Goal: Information Seeking & Learning: Learn about a topic

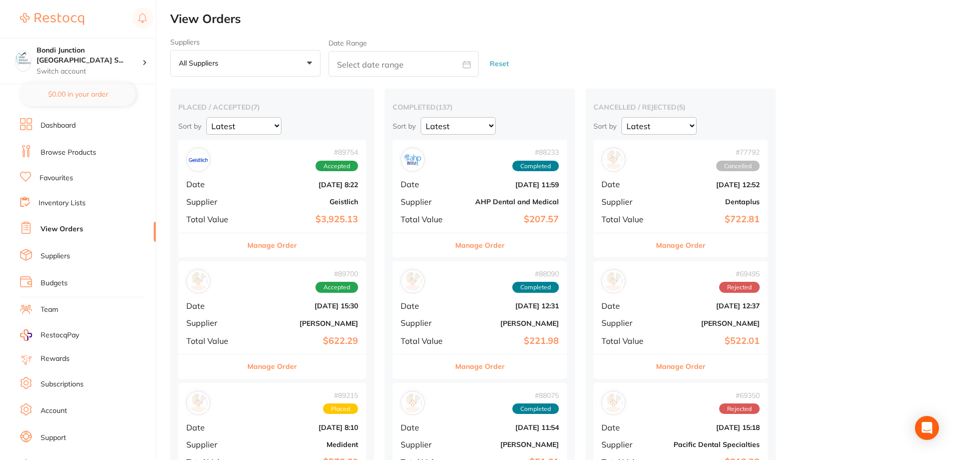
click at [71, 154] on link "Browse Products" at bounding box center [69, 153] width 56 height 10
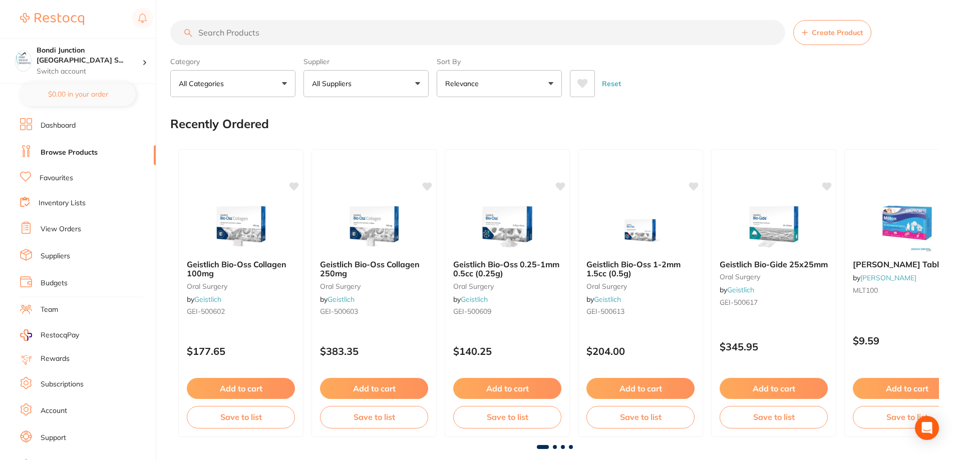
click at [242, 31] on input "search" at bounding box center [477, 32] width 615 height 25
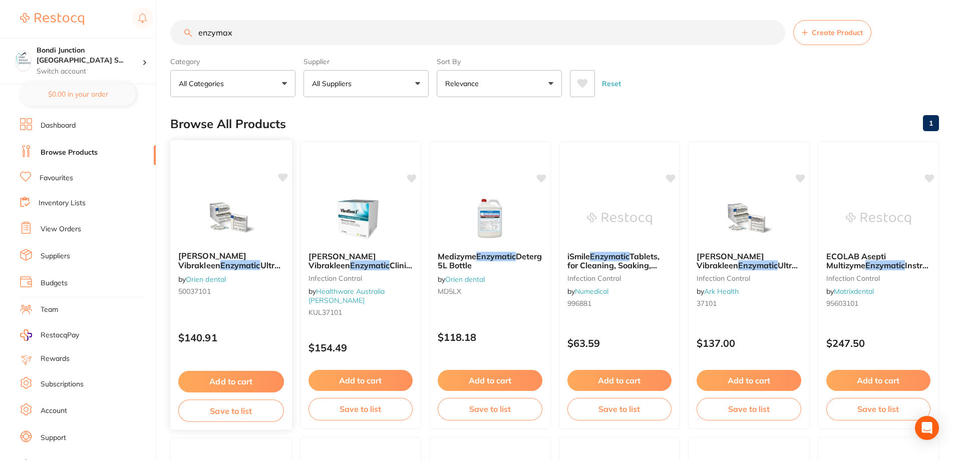
click at [220, 265] on em "Enzymatic" at bounding box center [240, 265] width 40 height 10
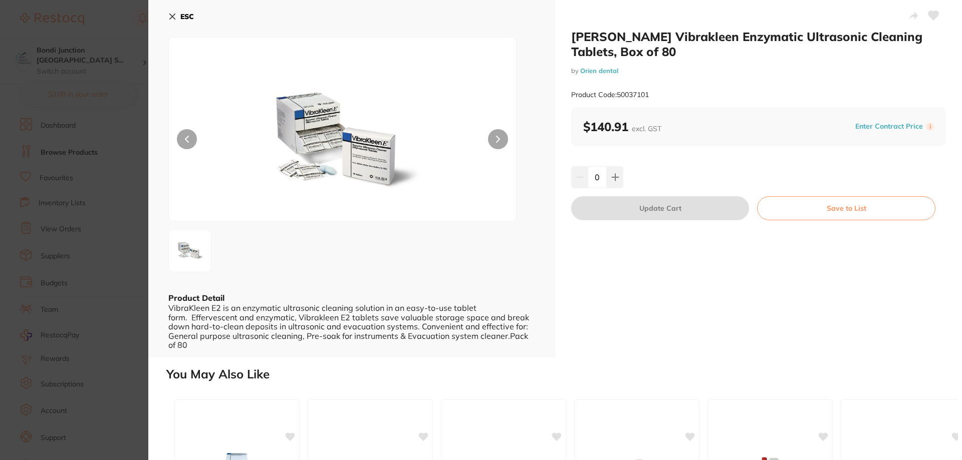
click at [170, 13] on icon at bounding box center [172, 17] width 8 height 8
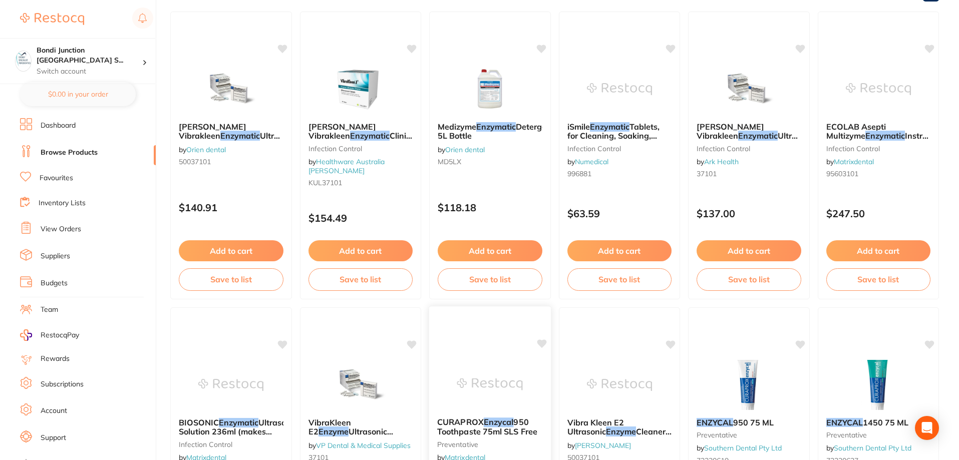
scroll to position [112, 0]
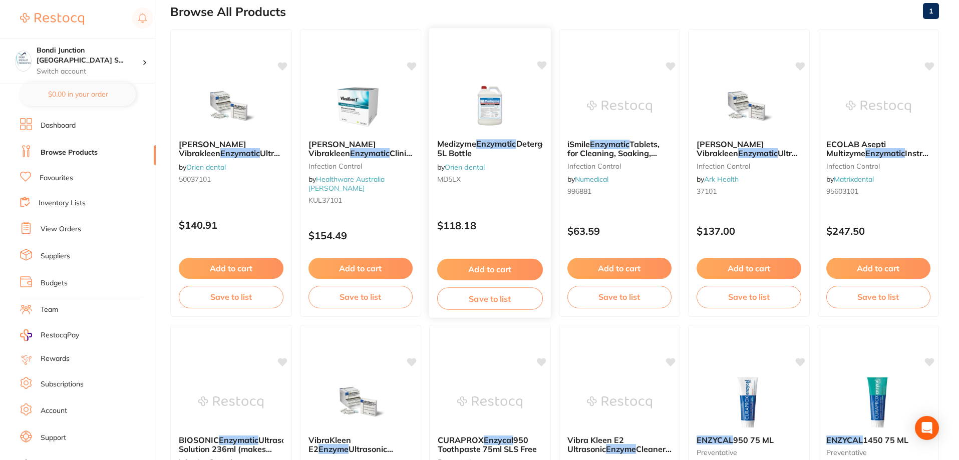
click at [480, 150] on span "Detergent, 5L Bottle" at bounding box center [497, 149] width 120 height 20
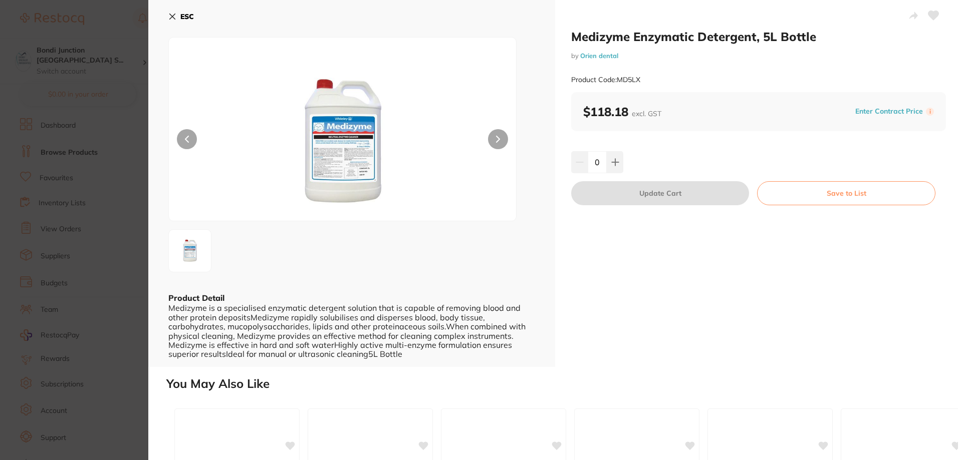
click at [174, 14] on icon at bounding box center [172, 17] width 8 height 8
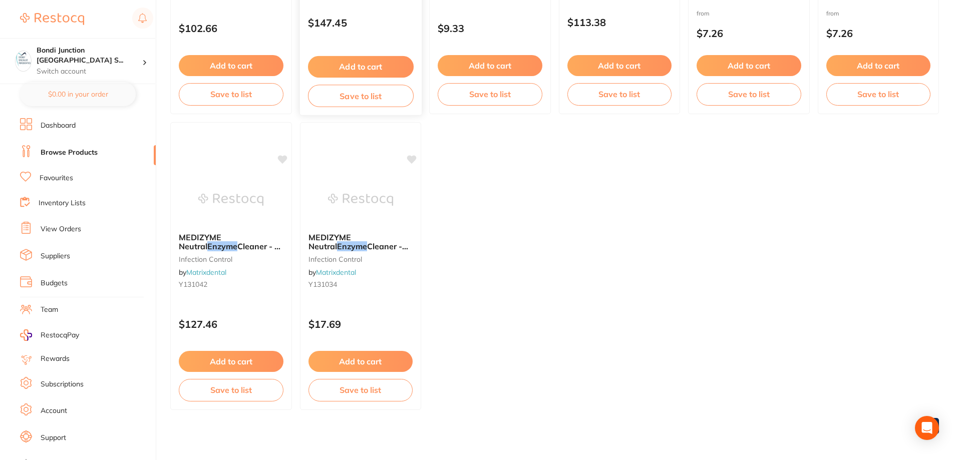
scroll to position [613, 0]
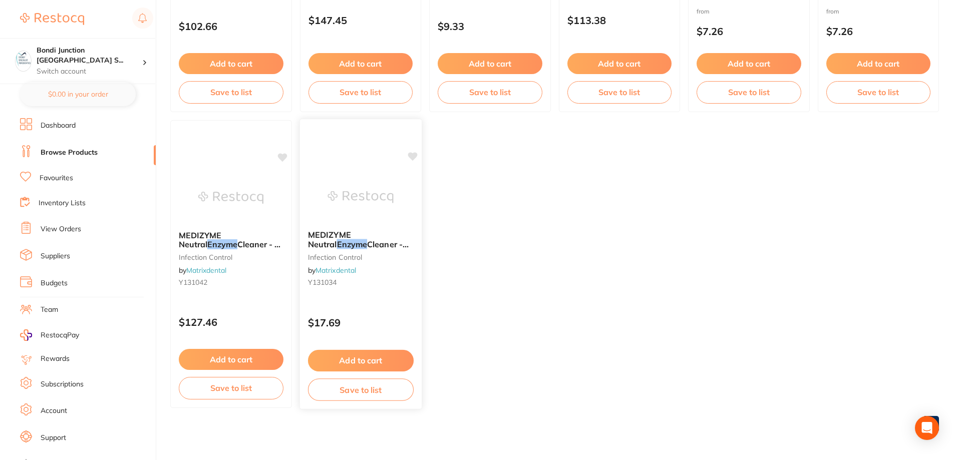
click at [351, 240] on span "Cleaner - 500ml Bottle" at bounding box center [358, 249] width 101 height 20
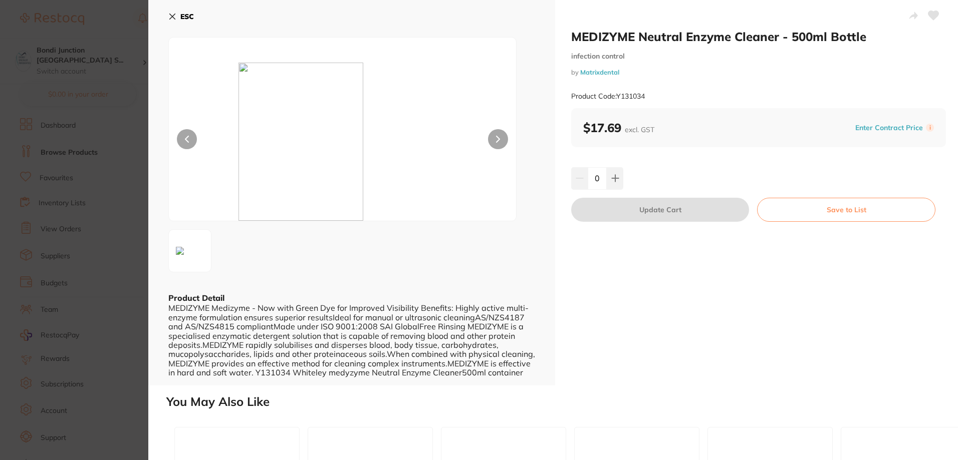
click at [171, 16] on icon at bounding box center [173, 17] width 6 height 6
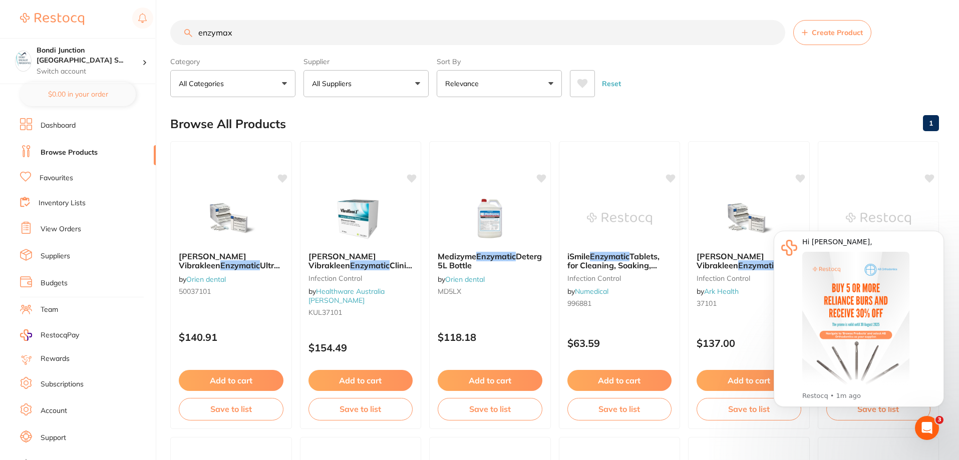
click at [255, 31] on input "enzymax" at bounding box center [477, 32] width 615 height 25
type input "e"
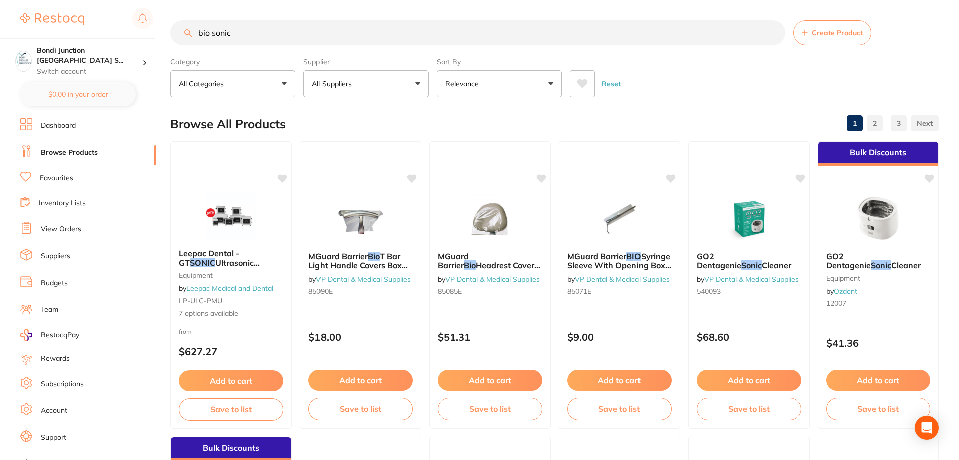
type input "bio sonic"
click at [348, 83] on p "All Suppliers" at bounding box center [334, 84] width 44 height 10
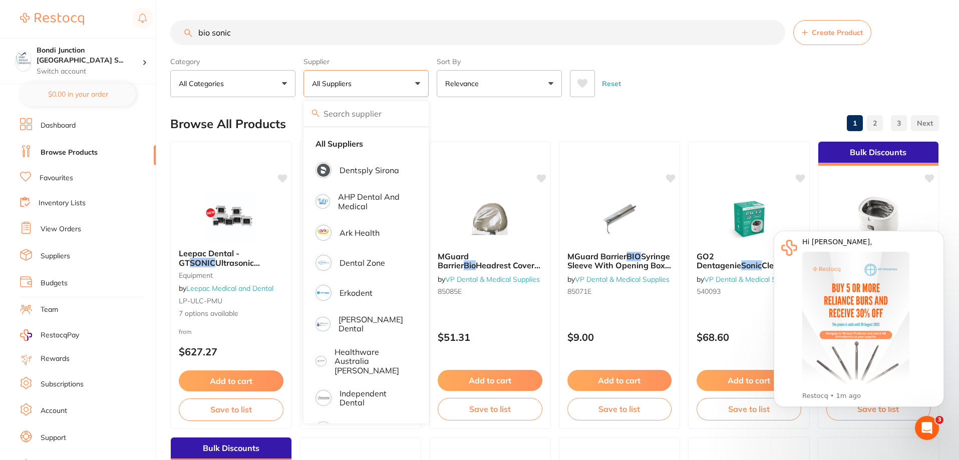
click at [289, 30] on input "bio sonic" at bounding box center [477, 32] width 615 height 25
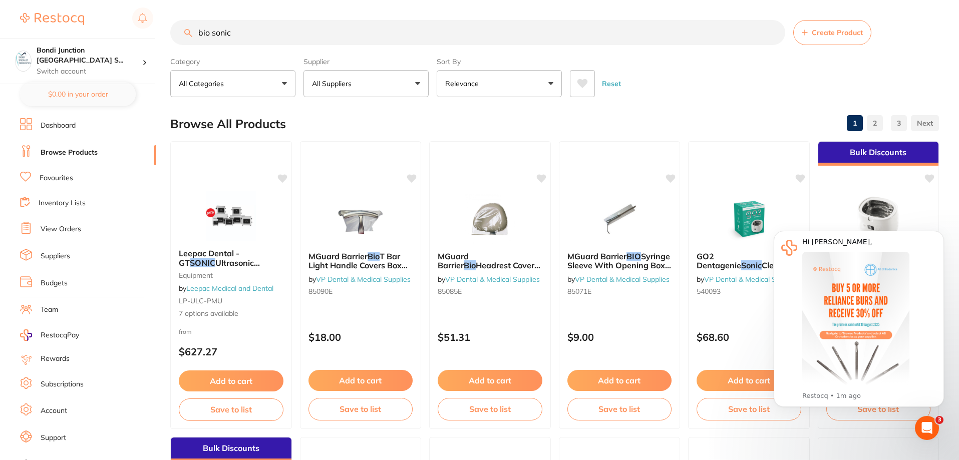
click at [189, 31] on div "bio sonic Create Product" at bounding box center [554, 32] width 769 height 25
click at [940, 230] on button "Dismiss notification" at bounding box center [941, 233] width 13 height 13
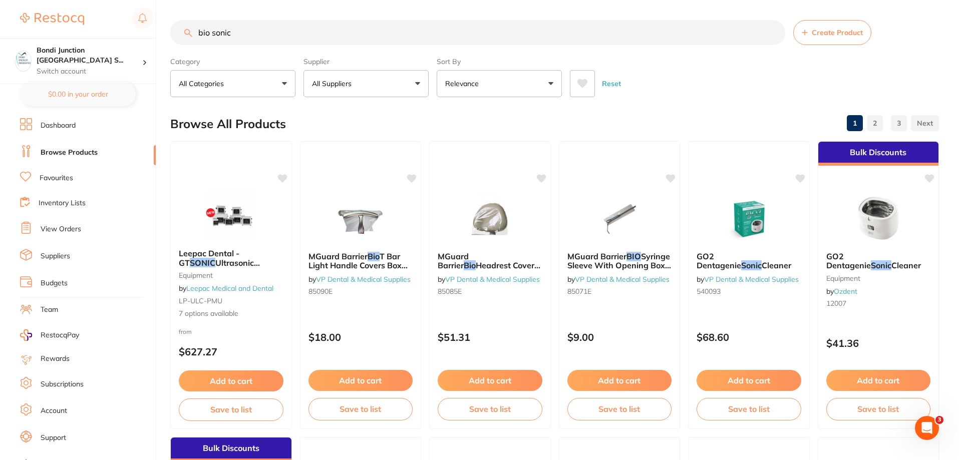
click at [414, 87] on button "All Suppliers" at bounding box center [366, 83] width 125 height 27
type input "Hen"
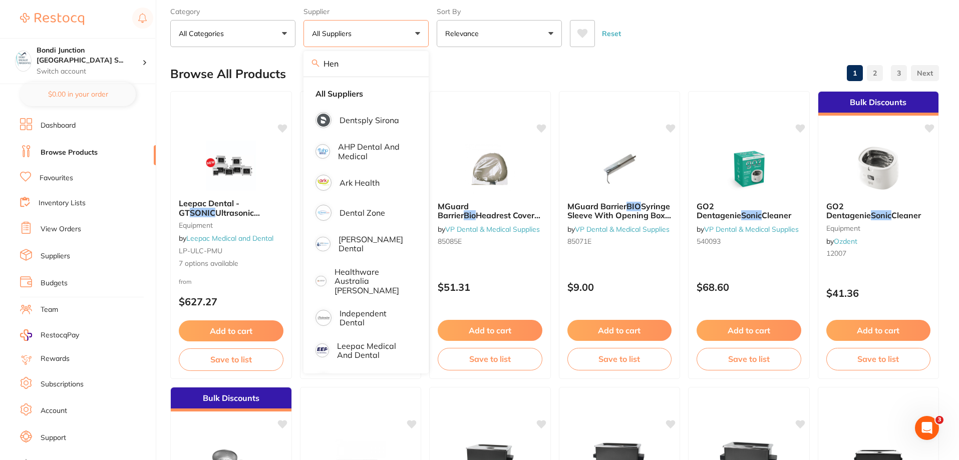
click at [412, 65] on input "Hen" at bounding box center [366, 63] width 125 height 25
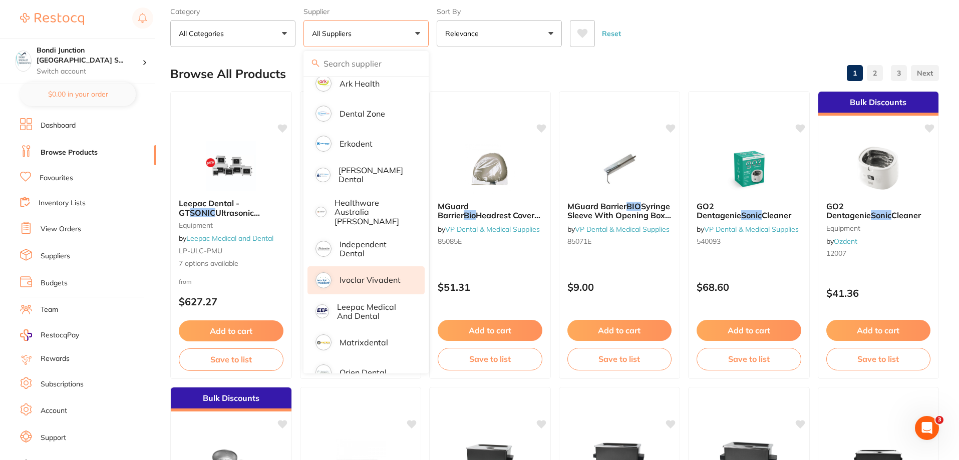
scroll to position [14, 0]
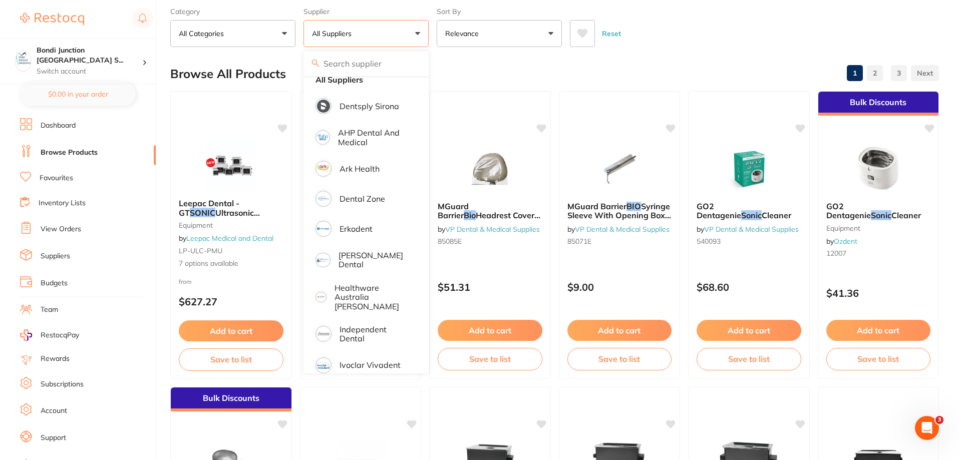
click at [771, 33] on div "Reset" at bounding box center [750, 29] width 361 height 35
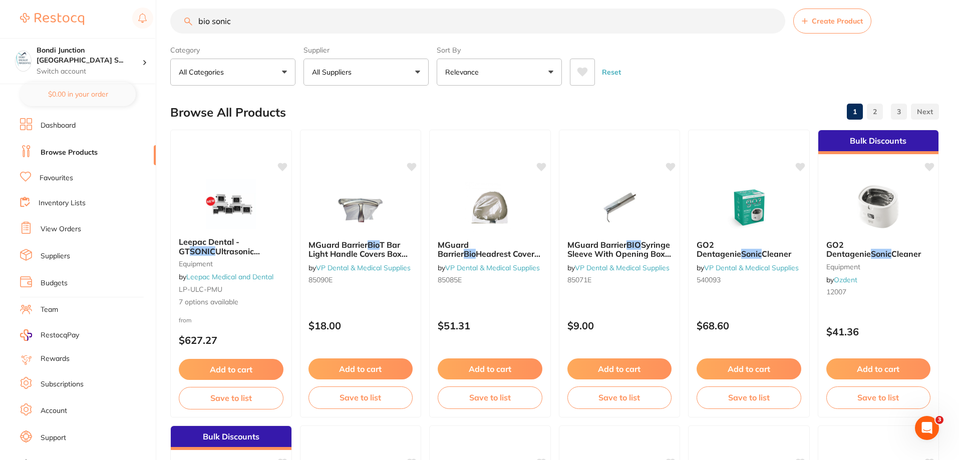
scroll to position [0, 0]
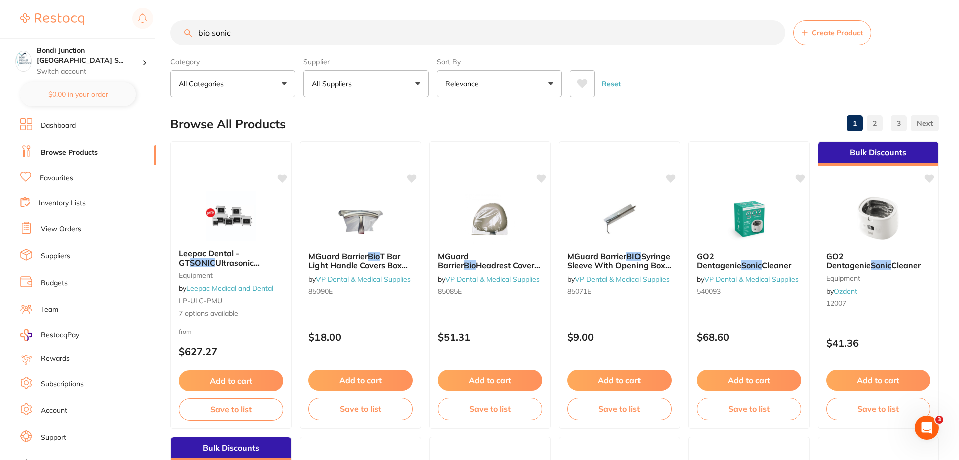
click at [247, 28] on input "bio sonic" at bounding box center [477, 32] width 615 height 25
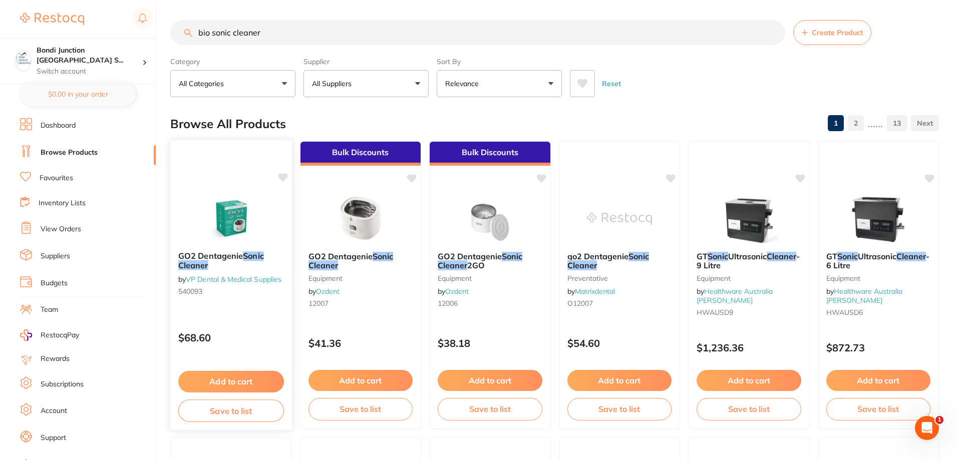
click at [241, 258] on span "GO2 Dentagenie" at bounding box center [210, 256] width 65 height 10
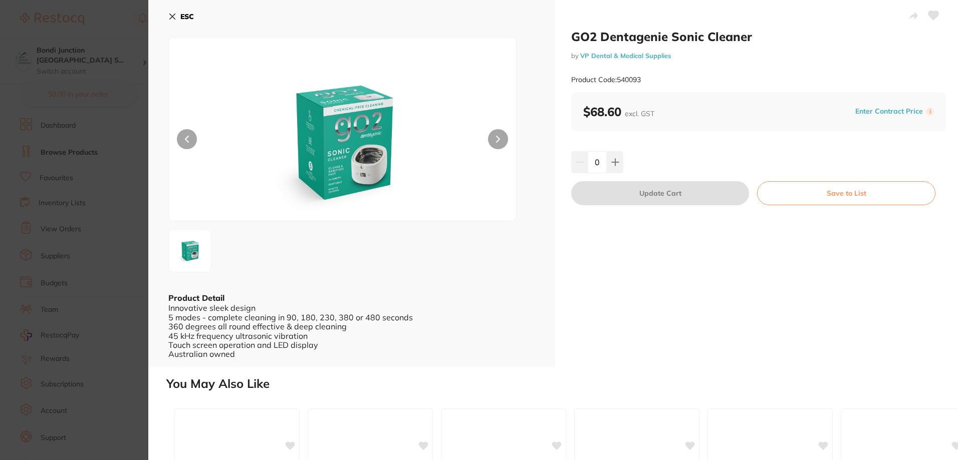
click at [172, 13] on icon at bounding box center [172, 17] width 8 height 8
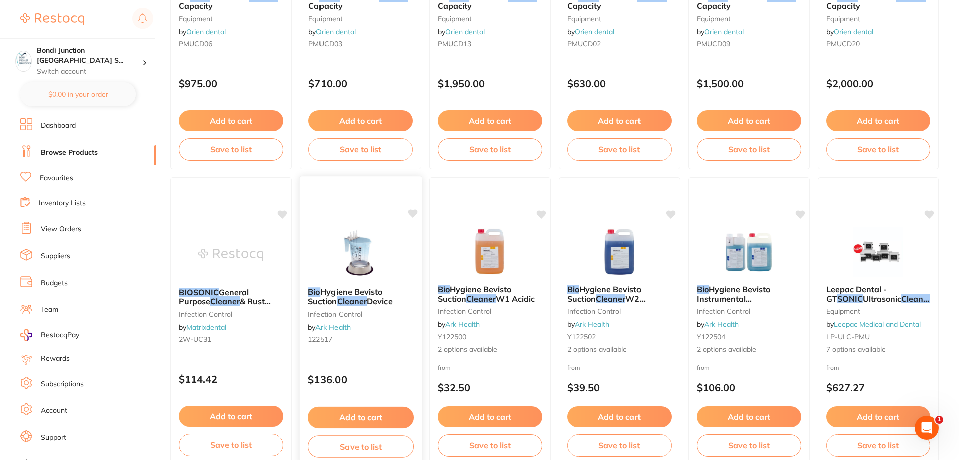
scroll to position [1202, 0]
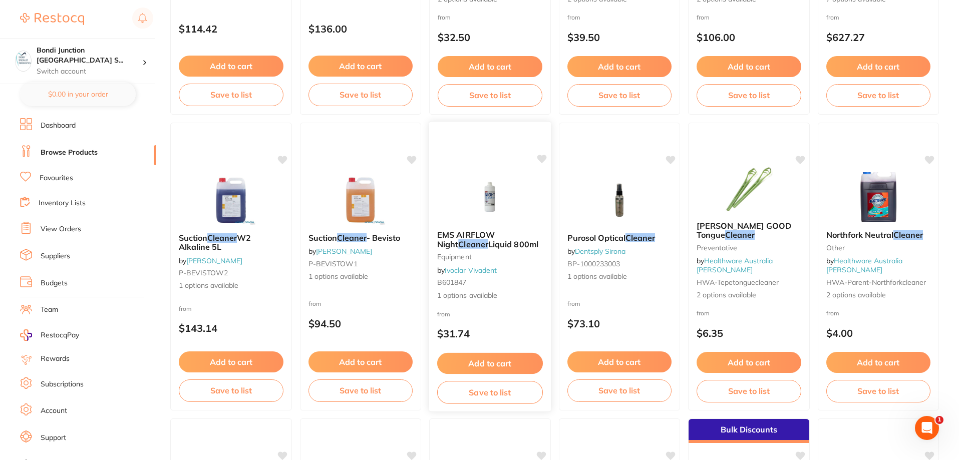
click at [465, 234] on span "EMS AIRFLOW Night" at bounding box center [466, 240] width 58 height 20
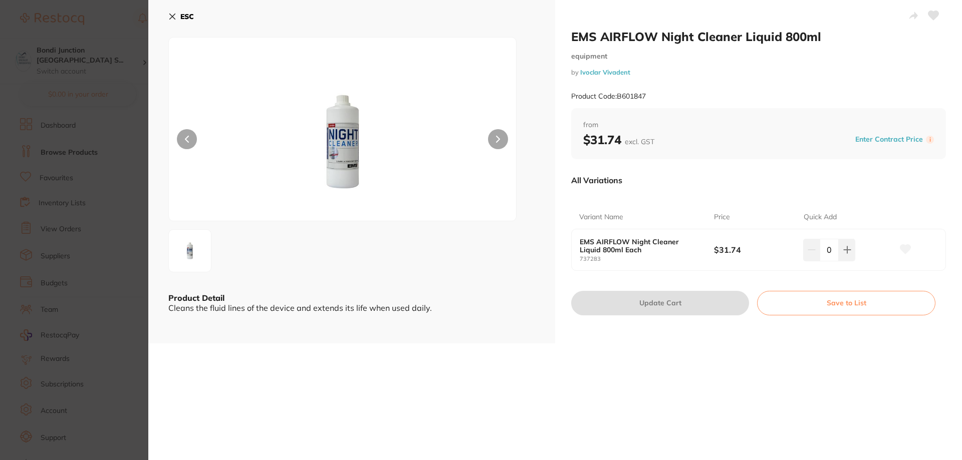
click at [174, 17] on icon at bounding box center [172, 17] width 8 height 8
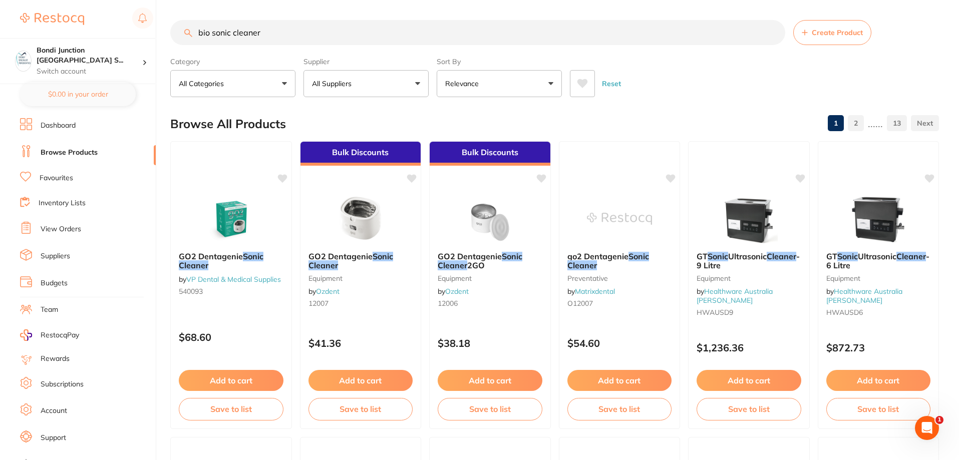
click at [276, 35] on input "bio sonic cleaner" at bounding box center [477, 32] width 615 height 25
type input "b"
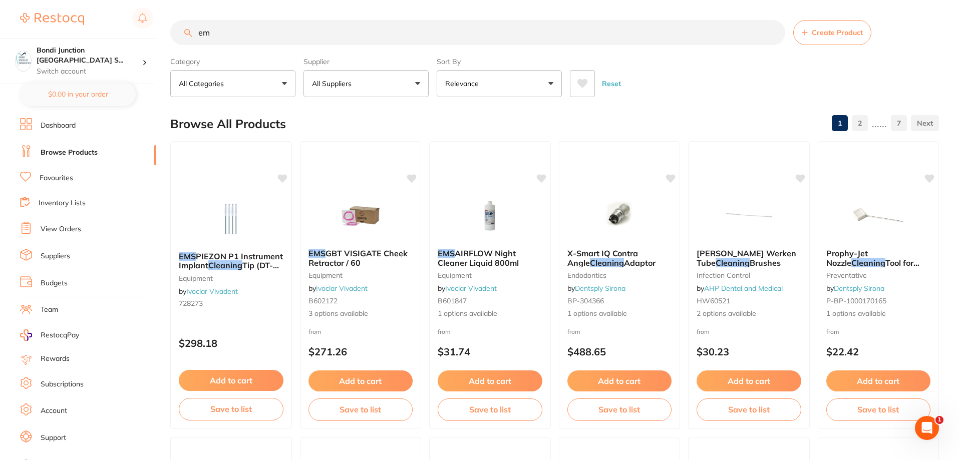
type input "e"
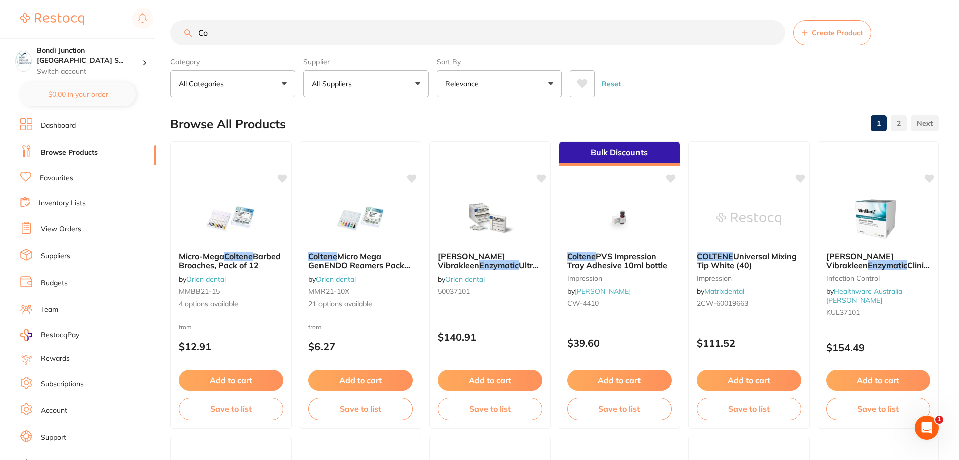
type input "C"
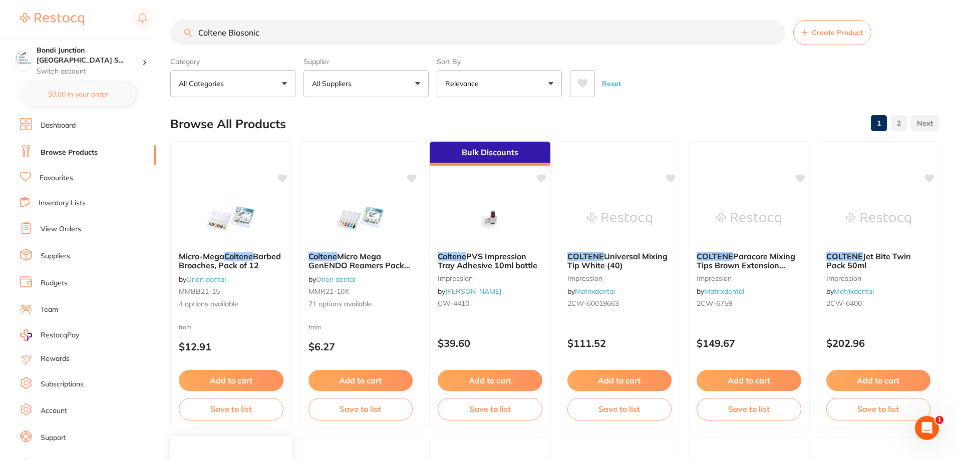
type input "Coltene Biosonic"
